Goal: Information Seeking & Learning: Check status

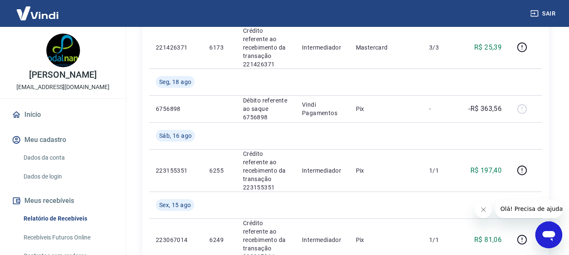
scroll to position [295, 0]
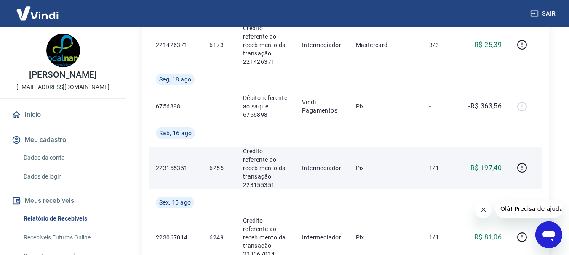
click at [207, 147] on td "6255" at bounding box center [218, 168] width 33 height 43
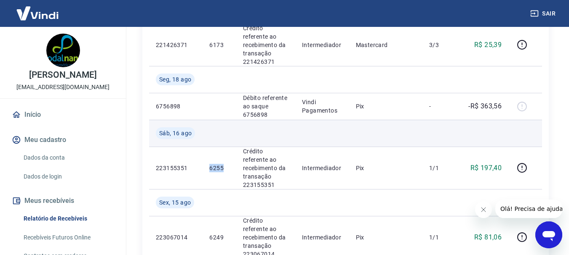
copy p "6255"
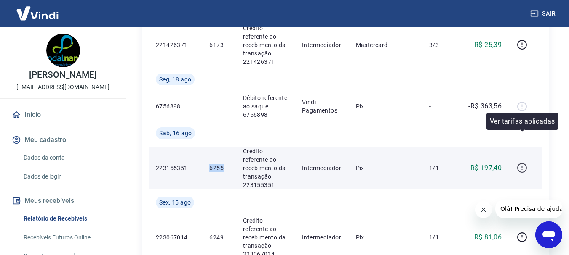
click at [518, 163] on icon "button" at bounding box center [521, 168] width 11 height 11
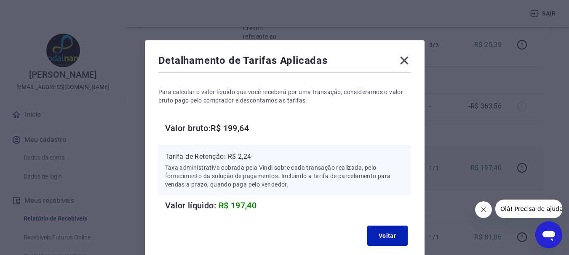
click at [407, 64] on icon at bounding box center [404, 61] width 8 height 8
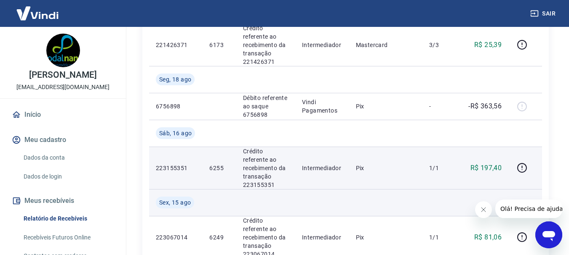
scroll to position [337, 0]
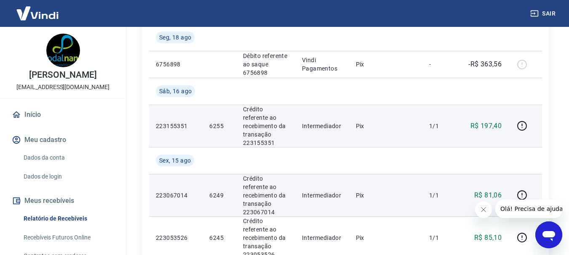
click at [212, 191] on p "6249" at bounding box center [219, 195] width 20 height 8
copy p "6249"
click at [524, 191] on icon "button" at bounding box center [522, 196] width 10 height 10
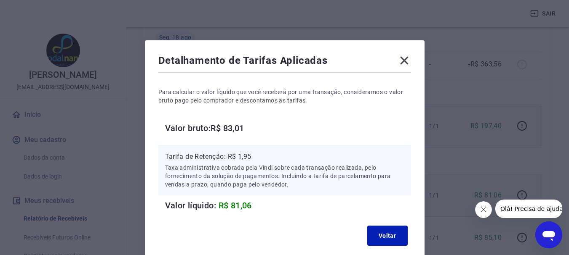
click at [399, 56] on icon at bounding box center [403, 60] width 13 height 13
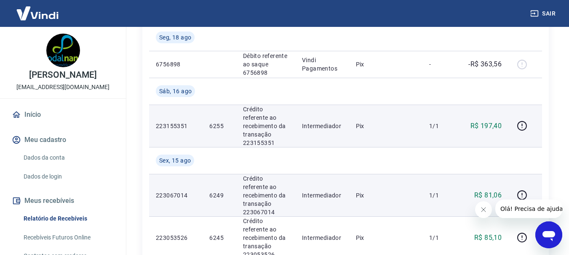
scroll to position [379, 0]
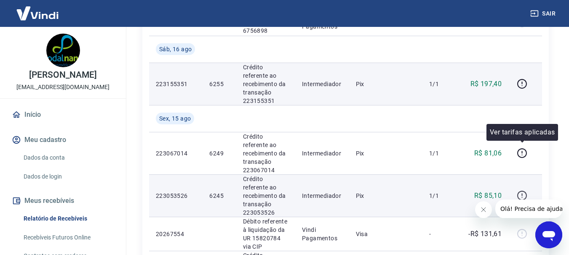
click at [525, 189] on button "button" at bounding box center [521, 195] width 13 height 13
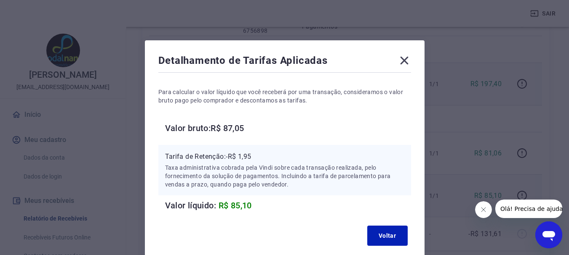
click at [403, 61] on icon at bounding box center [404, 61] width 8 height 8
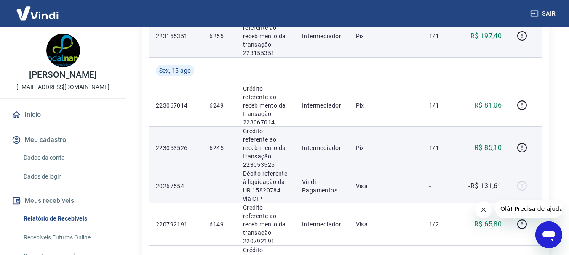
scroll to position [463, 0]
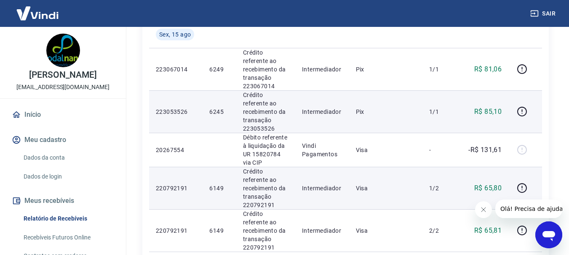
click at [213, 184] on p "6149" at bounding box center [219, 188] width 20 height 8
click at [214, 184] on p "6149" at bounding box center [219, 188] width 20 height 8
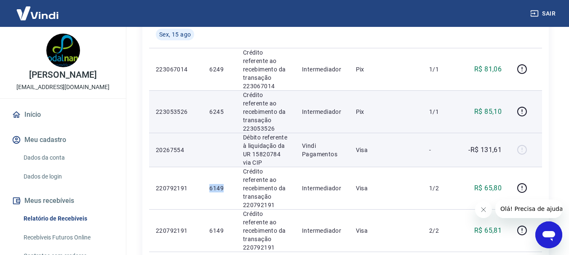
copy p "6149"
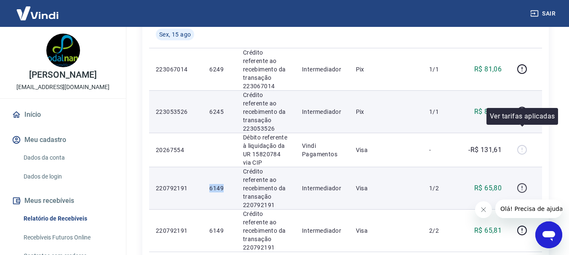
click at [518, 183] on icon "button" at bounding box center [522, 188] width 10 height 10
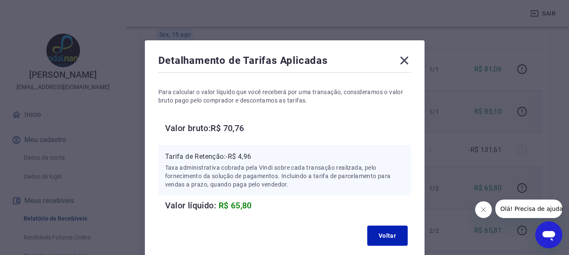
click at [244, 157] on p "Tarifa de Retenção: -R$ 4,96" at bounding box center [284, 157] width 239 height 10
click at [245, 157] on p "Tarifa de Retenção: -R$ 4,96" at bounding box center [284, 157] width 239 height 10
click at [404, 63] on icon at bounding box center [403, 60] width 13 height 13
